Goal: Check status

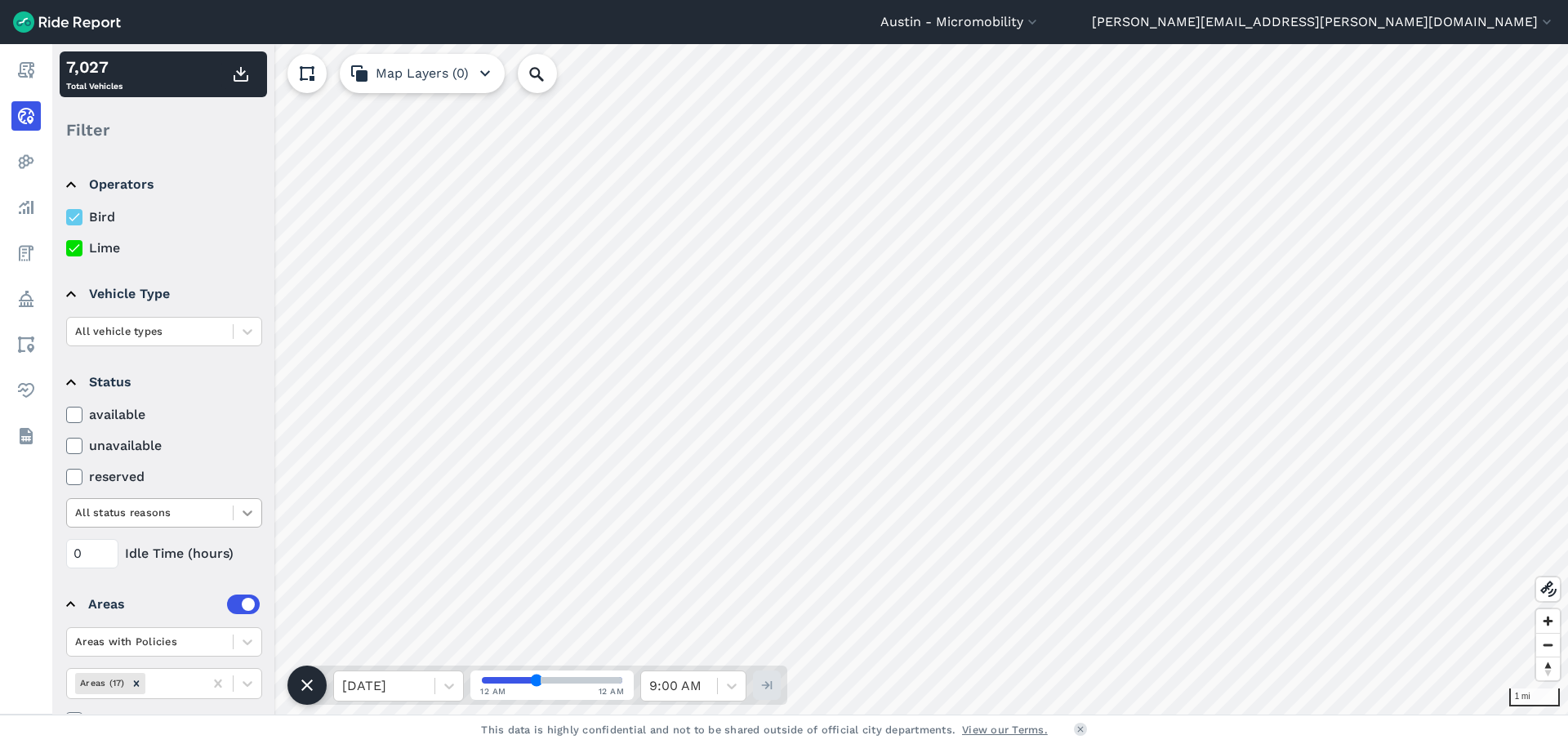
click at [242, 513] on icon at bounding box center [247, 513] width 16 height 16
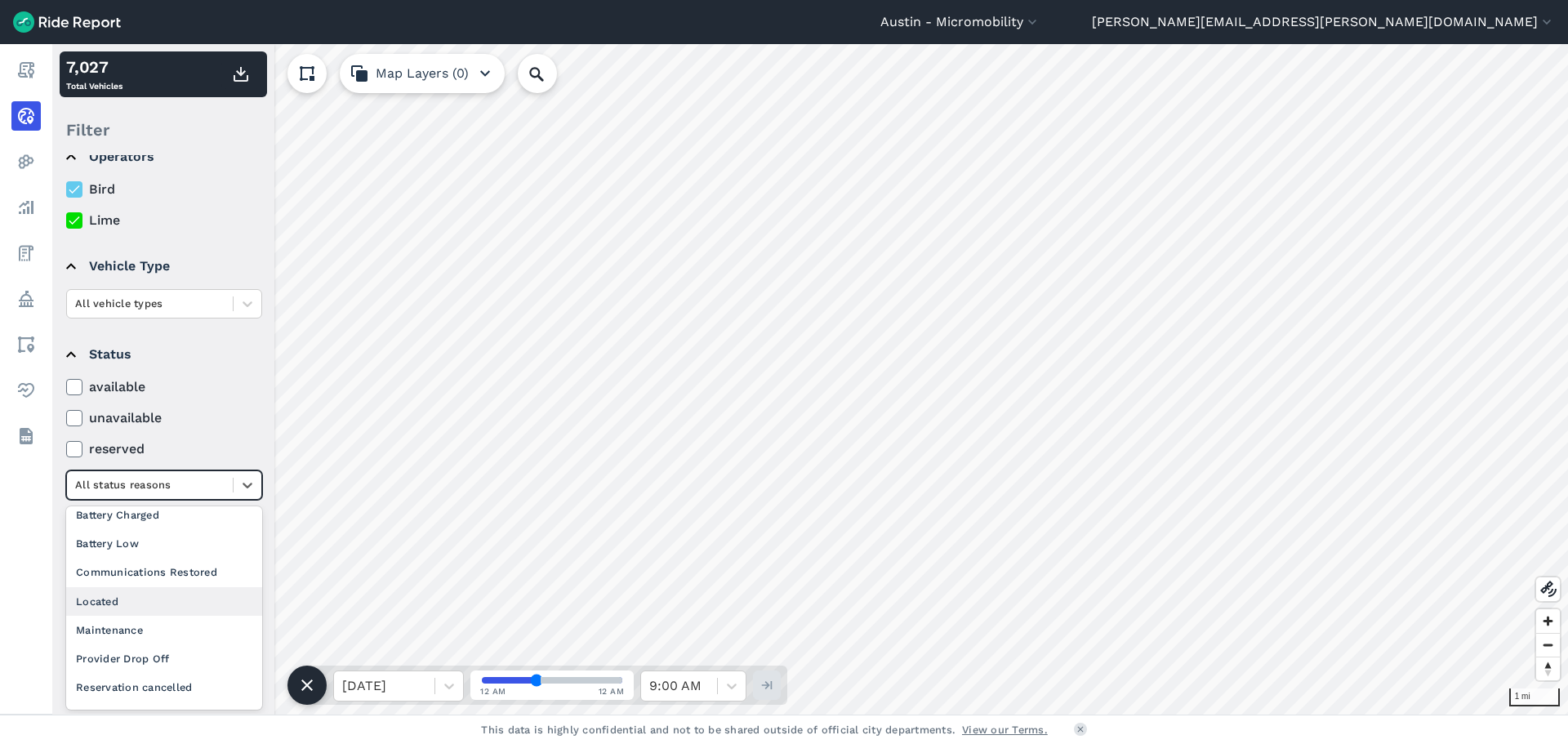
scroll to position [43, 0]
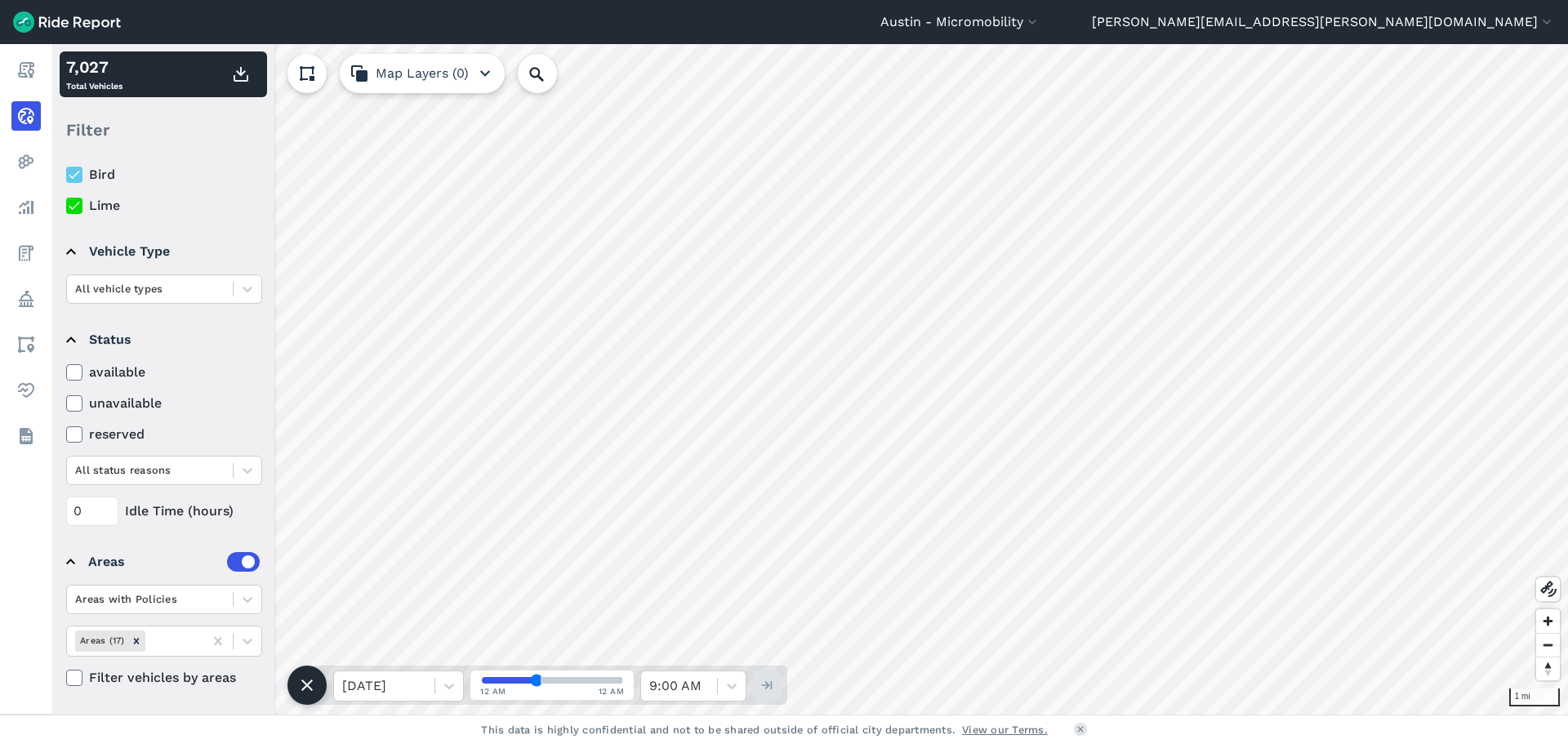
click at [186, 327] on summary "Status" at bounding box center [162, 339] width 193 height 45
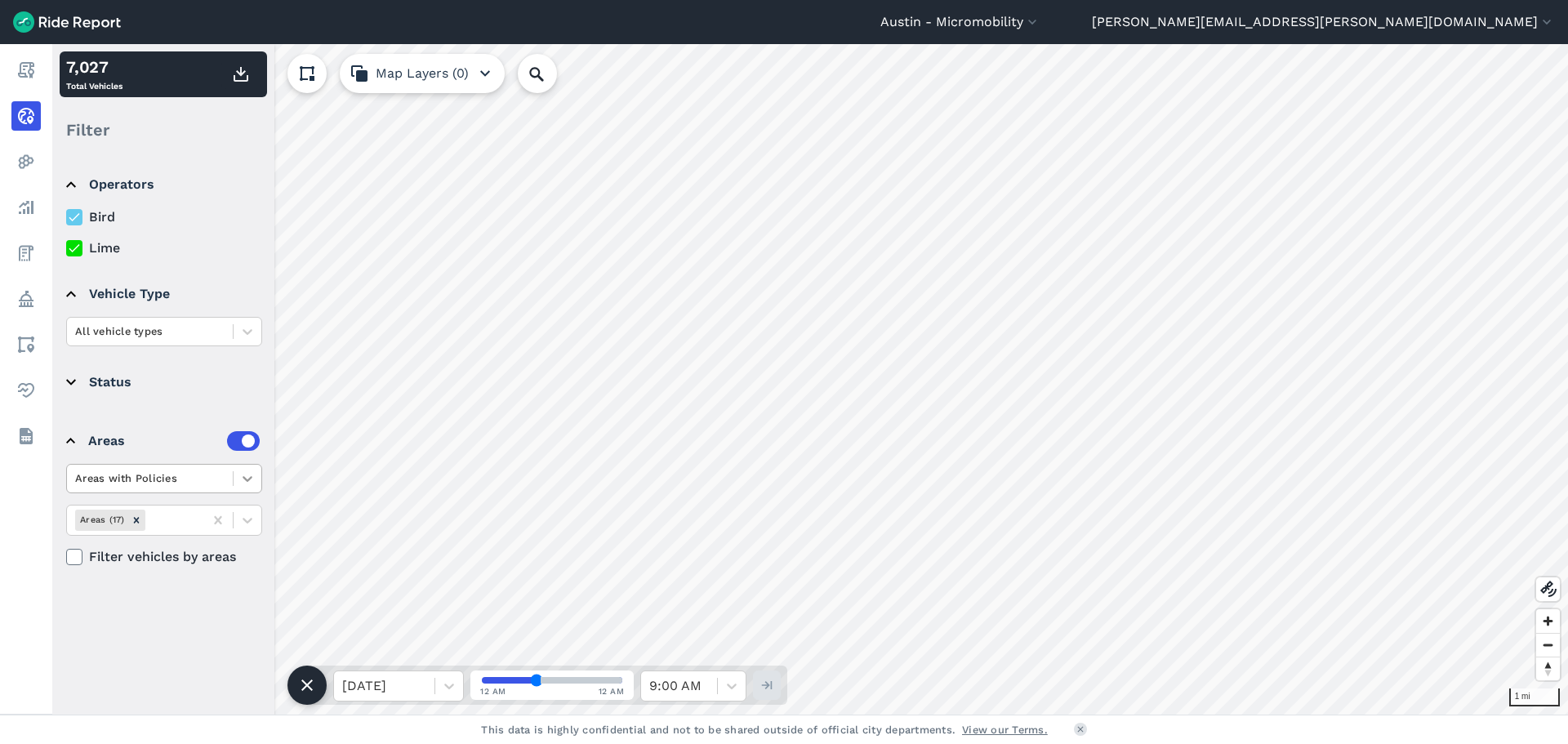
click at [246, 480] on icon at bounding box center [247, 479] width 10 height 5
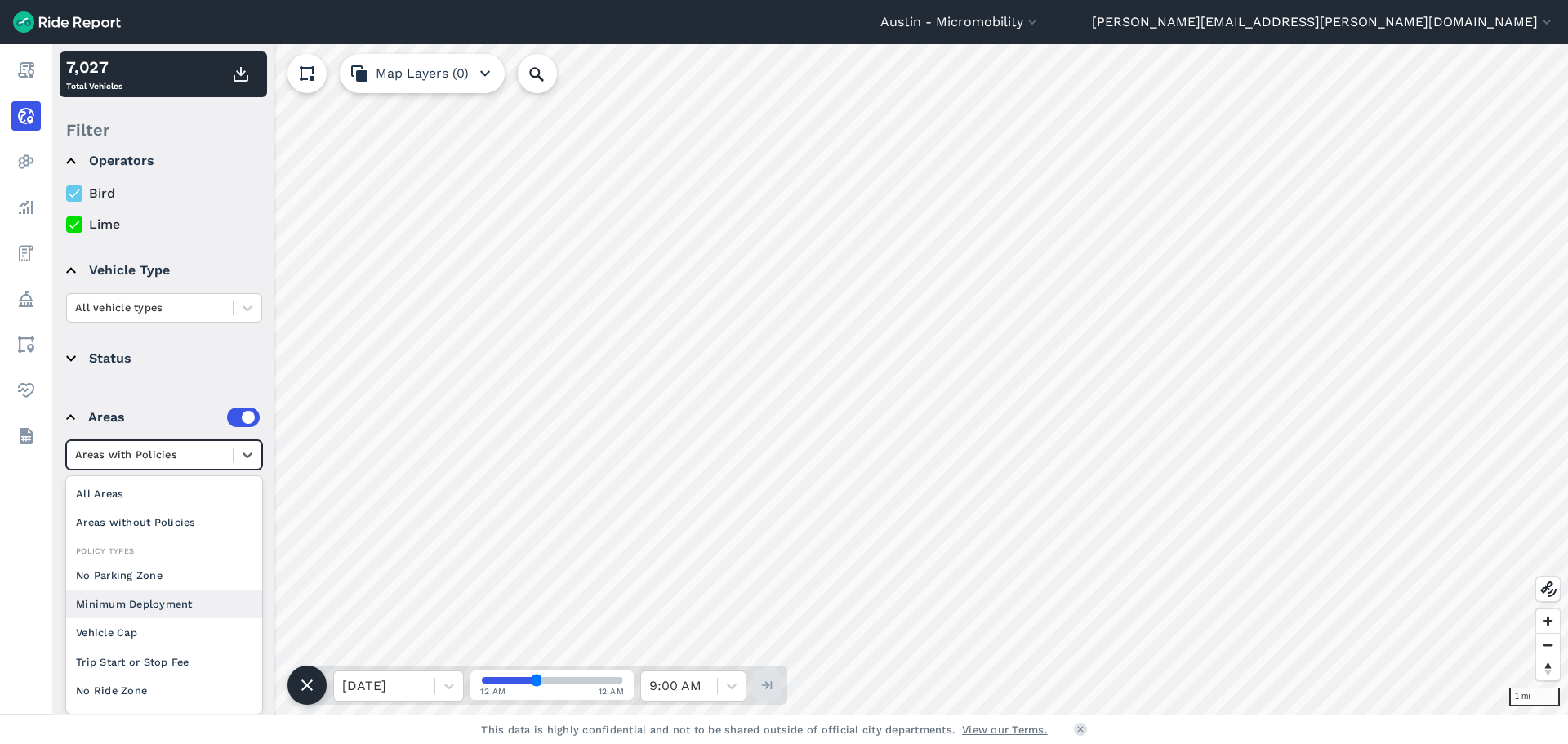
scroll to position [29, 0]
click at [169, 367] on summary "Status" at bounding box center [162, 358] width 193 height 45
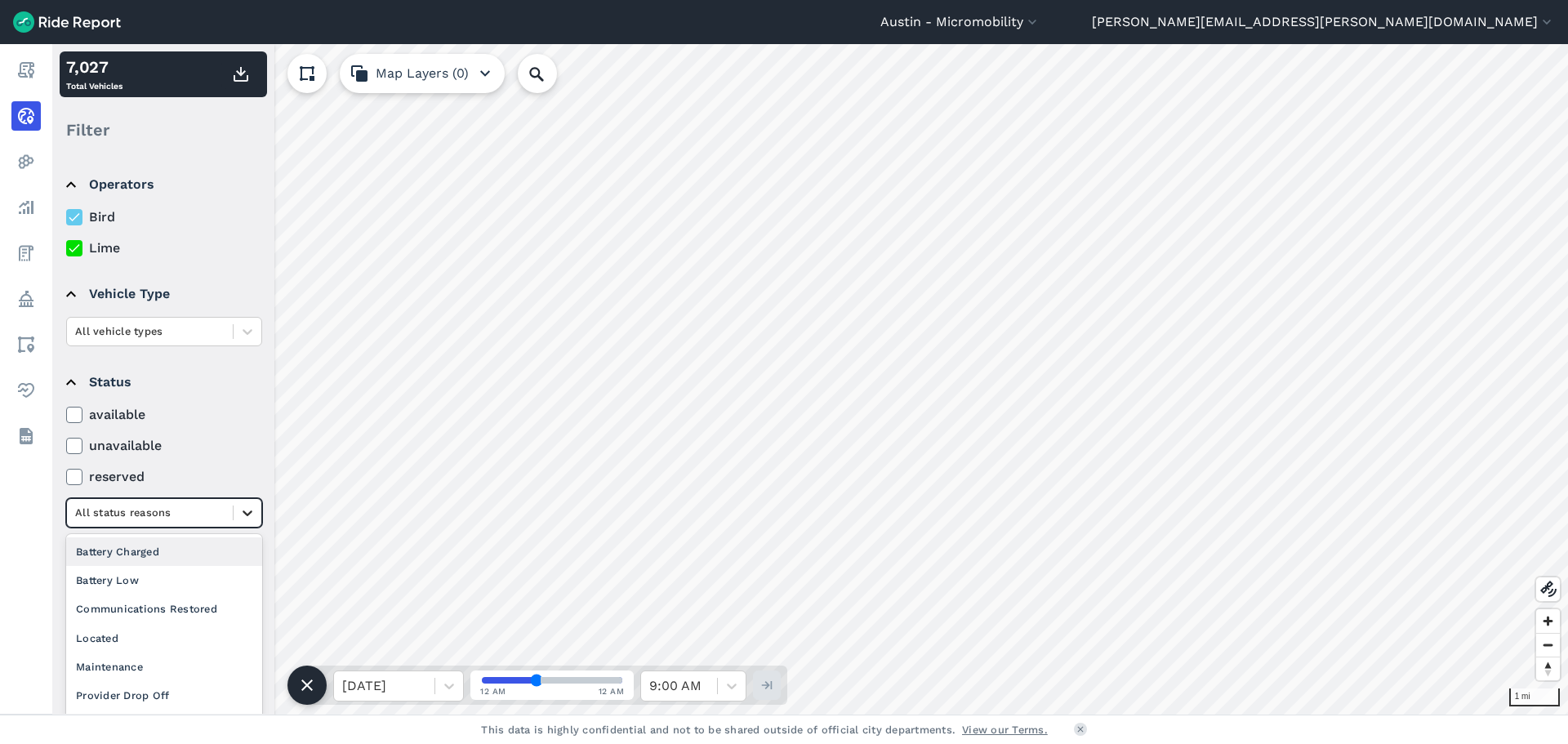
click at [251, 522] on div at bounding box center [247, 513] width 28 height 28
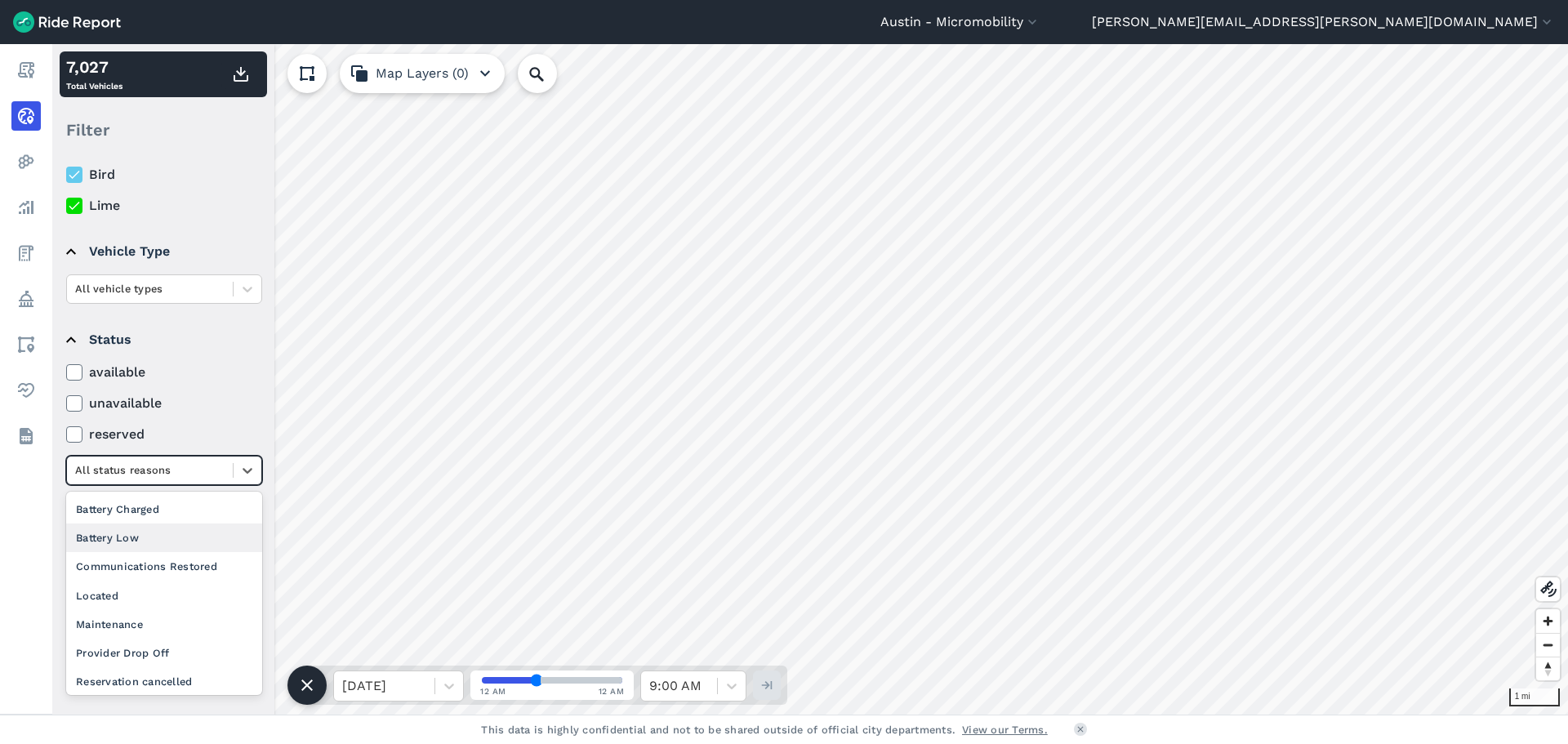
scroll to position [91, 0]
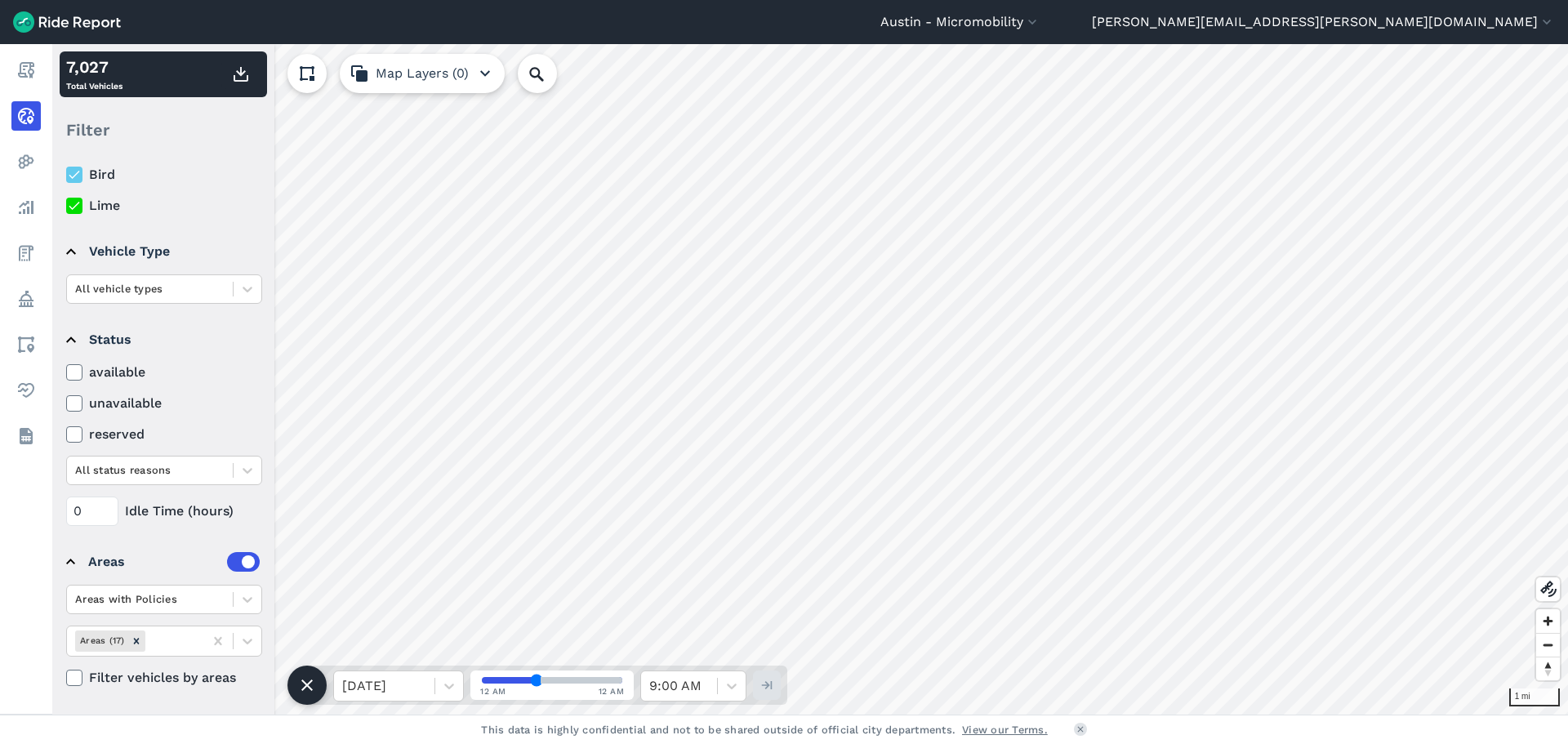
click at [227, 378] on label "available" at bounding box center [164, 372] width 196 height 20
click at [66, 373] on input "available" at bounding box center [66, 368] width 0 height 11
click at [127, 478] on div at bounding box center [150, 470] width 150 height 19
click at [119, 457] on div "All status reasons" at bounding box center [150, 470] width 166 height 25
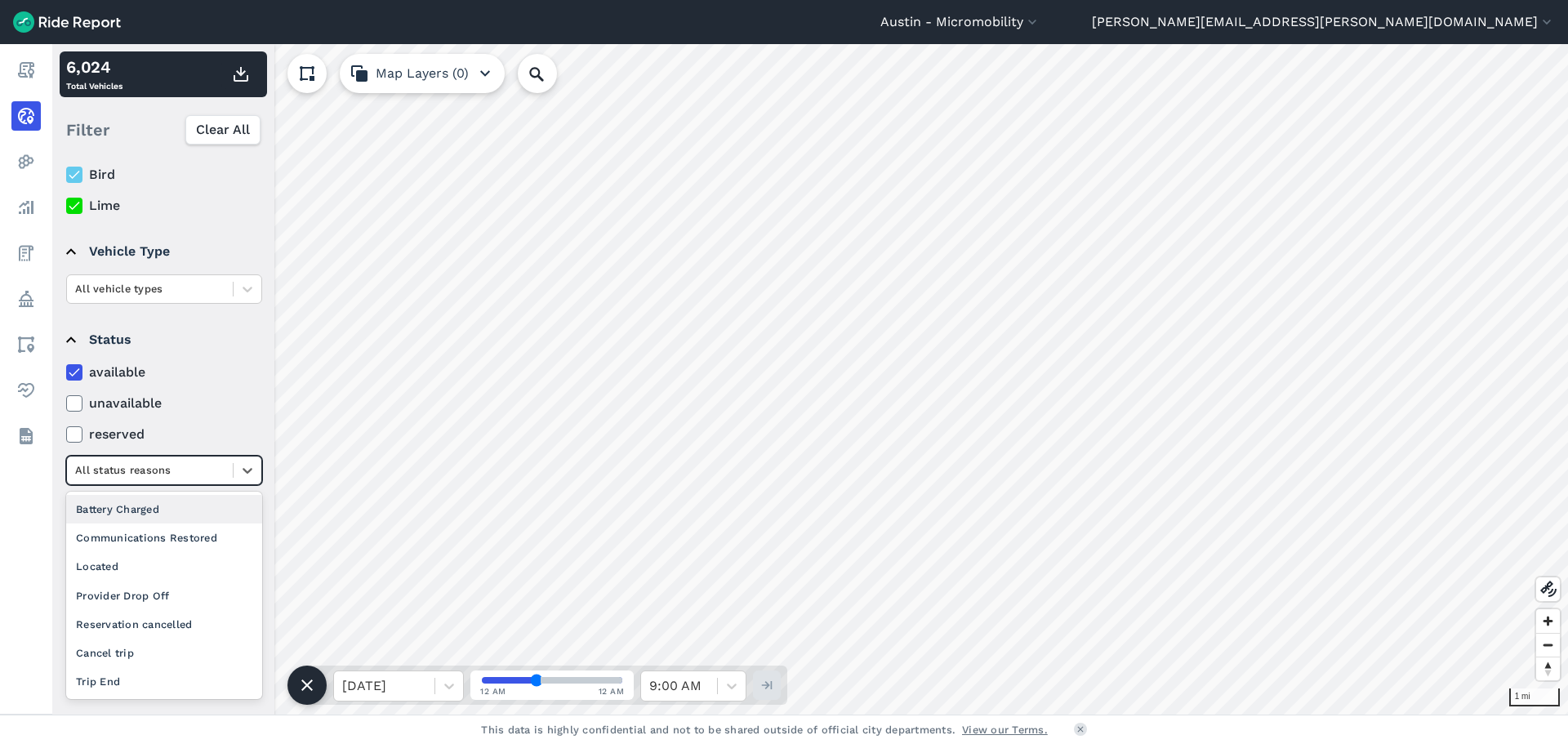
click at [116, 466] on div at bounding box center [150, 470] width 150 height 19
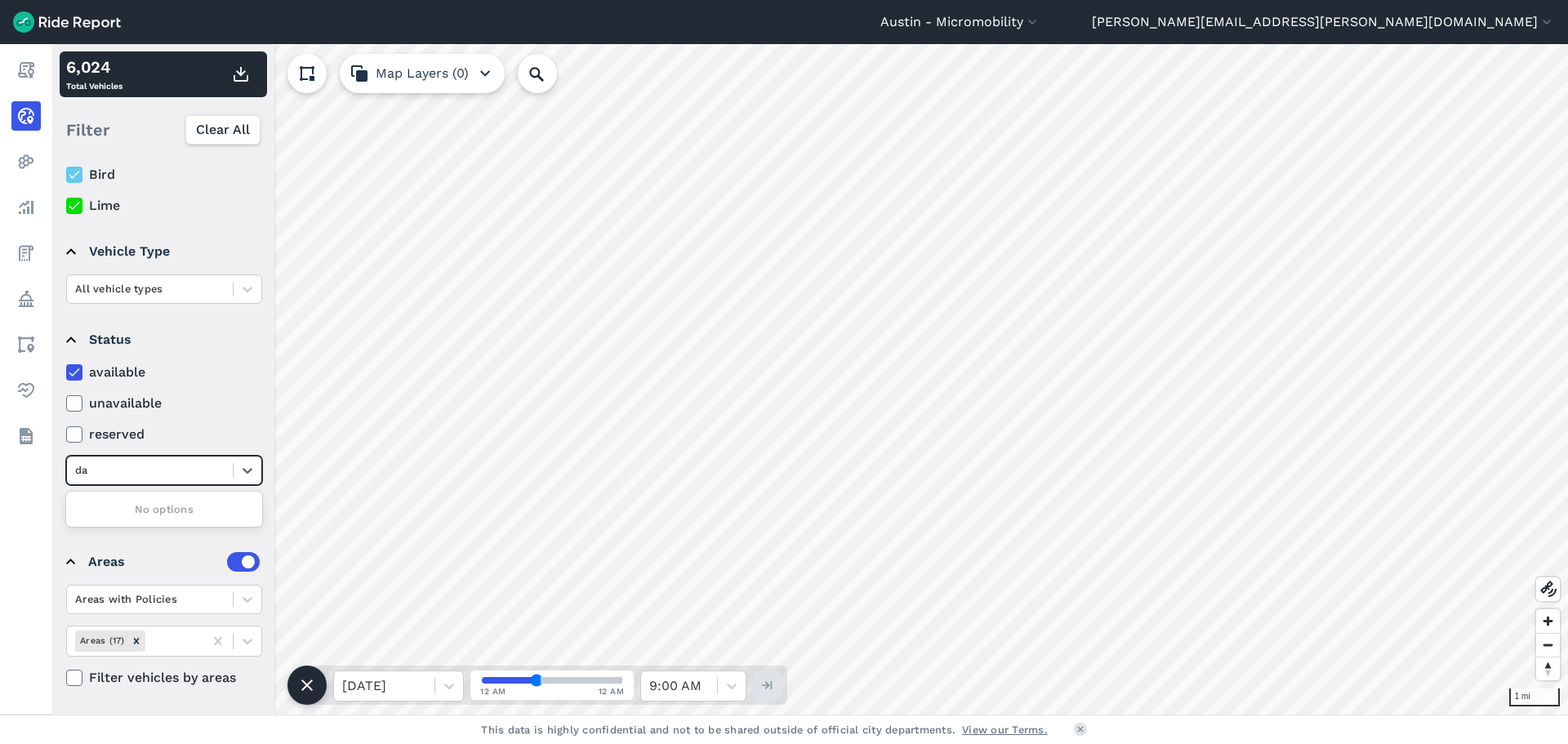
type input "d"
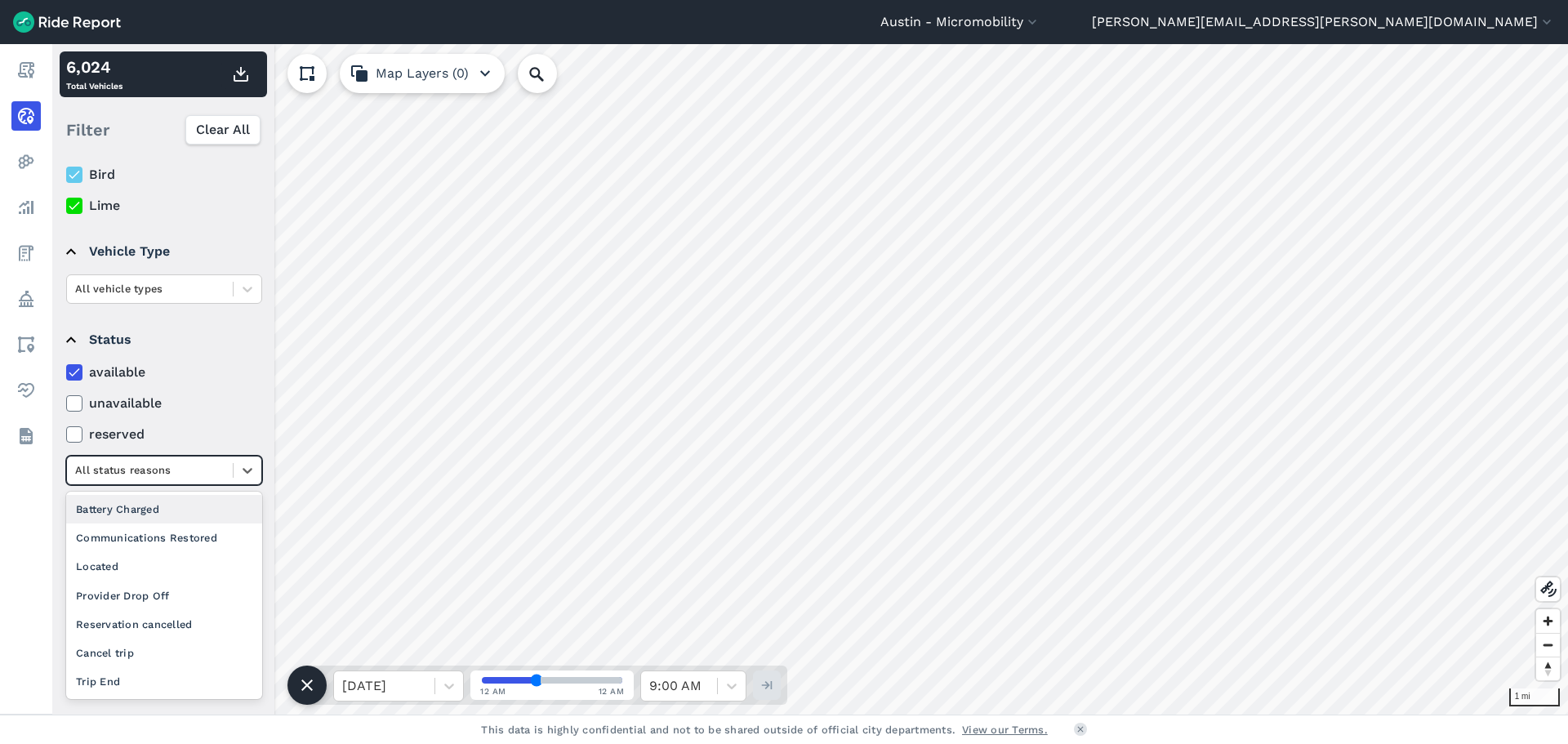
click at [192, 335] on summary "Status" at bounding box center [162, 339] width 193 height 45
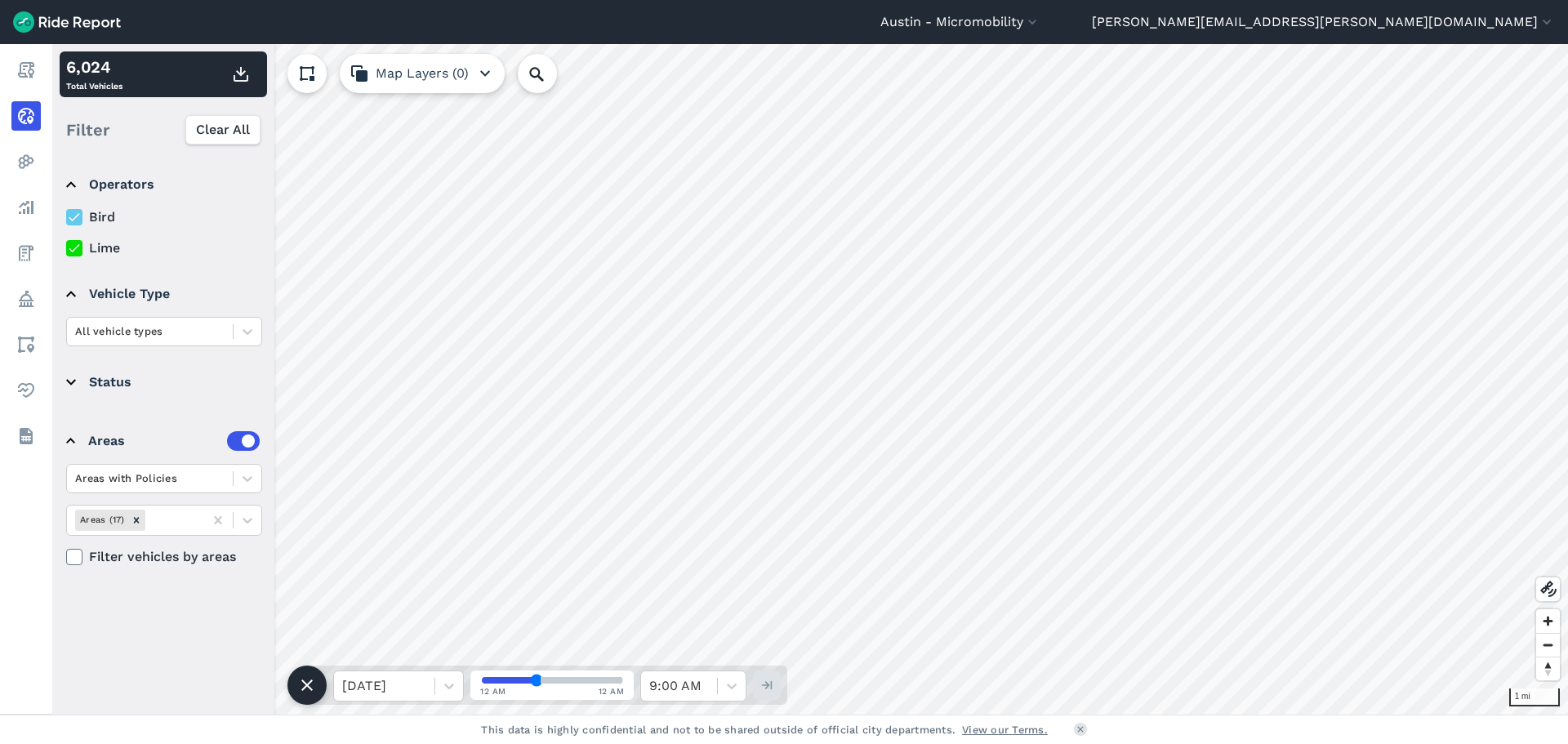
scroll to position [0, 0]
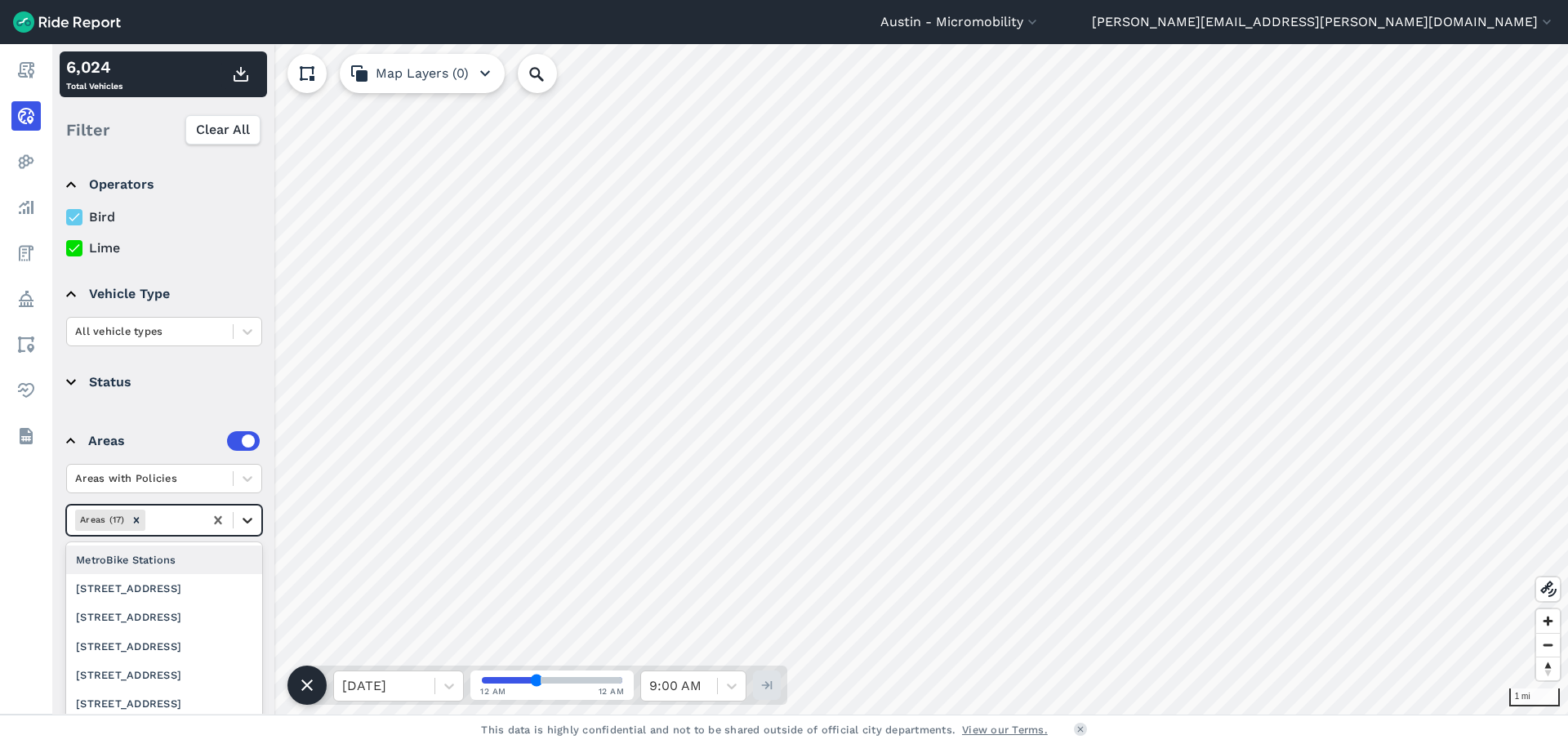
click at [243, 521] on icon at bounding box center [247, 520] width 16 height 16
click at [130, 672] on div "DAPCZ -- All" at bounding box center [164, 676] width 196 height 28
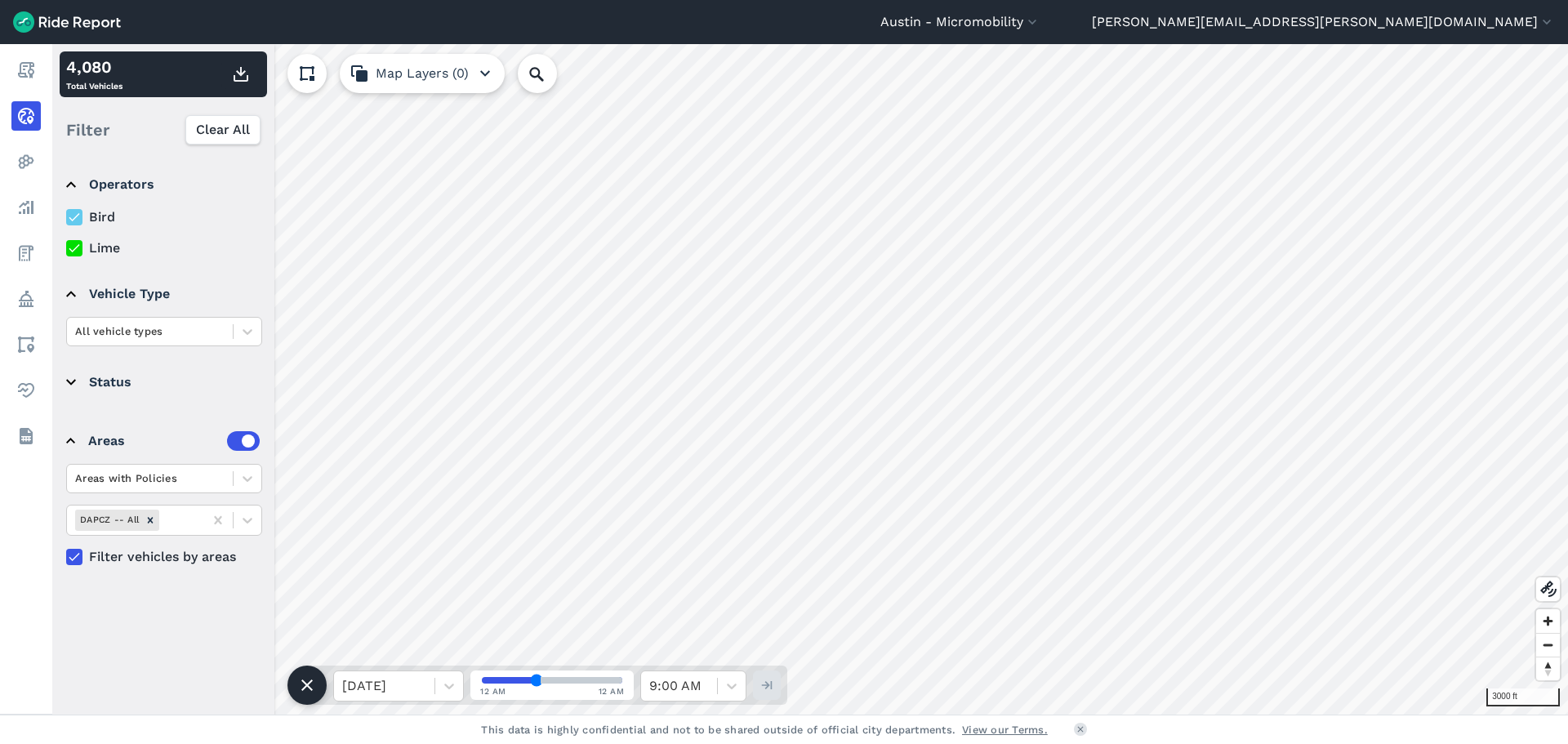
click at [77, 214] on icon at bounding box center [74, 217] width 15 height 16
click at [66, 214] on input "Bird" at bounding box center [66, 213] width 0 height 11
drag, startPoint x: 70, startPoint y: 216, endPoint x: 74, endPoint y: 250, distance: 34.2
click at [70, 216] on icon at bounding box center [74, 217] width 15 height 16
click at [66, 216] on input "Bird" at bounding box center [66, 213] width 0 height 11
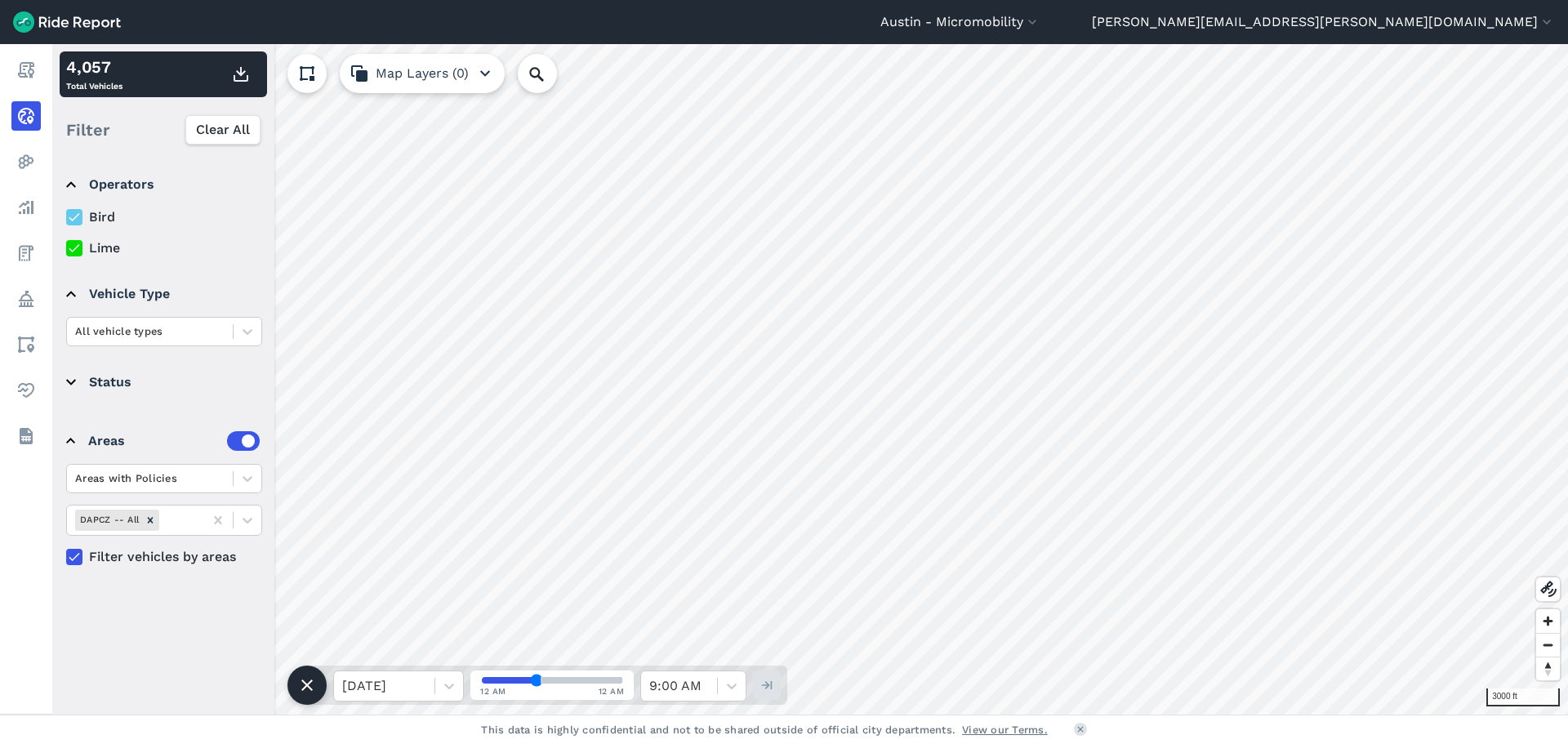
click at [74, 250] on use at bounding box center [74, 247] width 11 height 8
click at [66, 249] on input "Lime" at bounding box center [66, 244] width 0 height 11
